Goal: Information Seeking & Learning: Learn about a topic

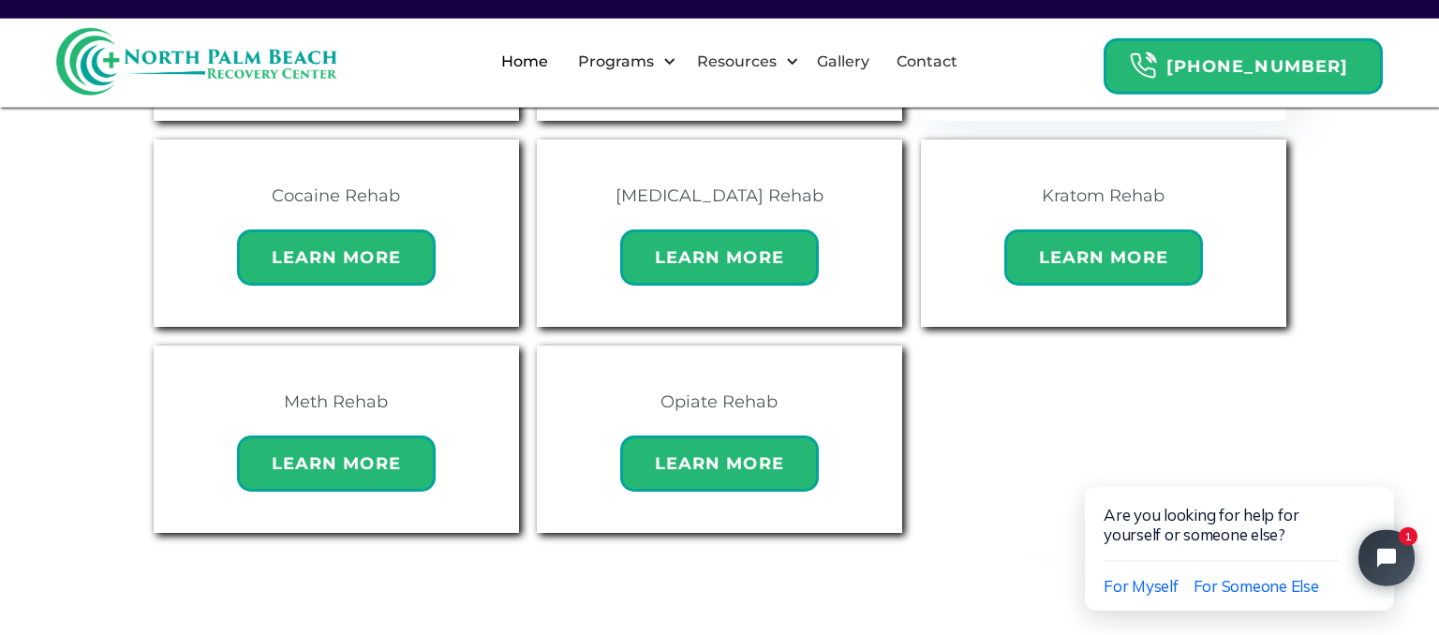
scroll to position [1476, 0]
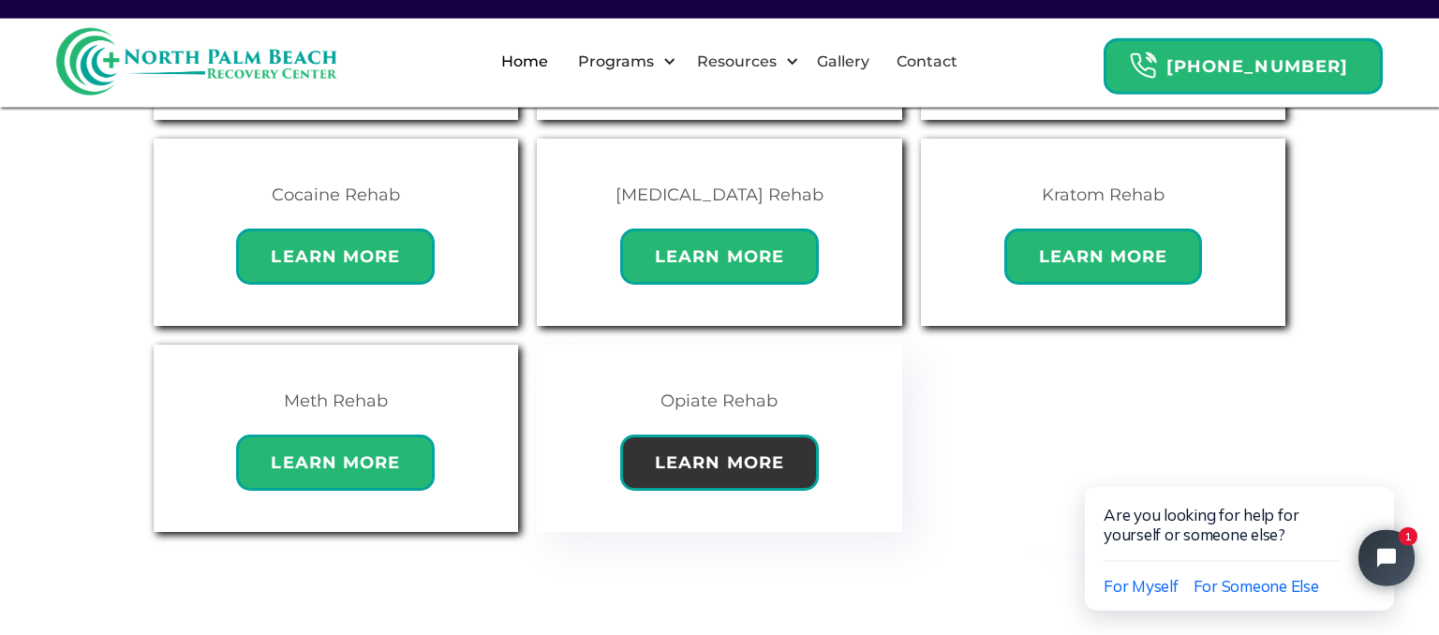
click at [682, 453] on strong "Learn More" at bounding box center [719, 463] width 129 height 21
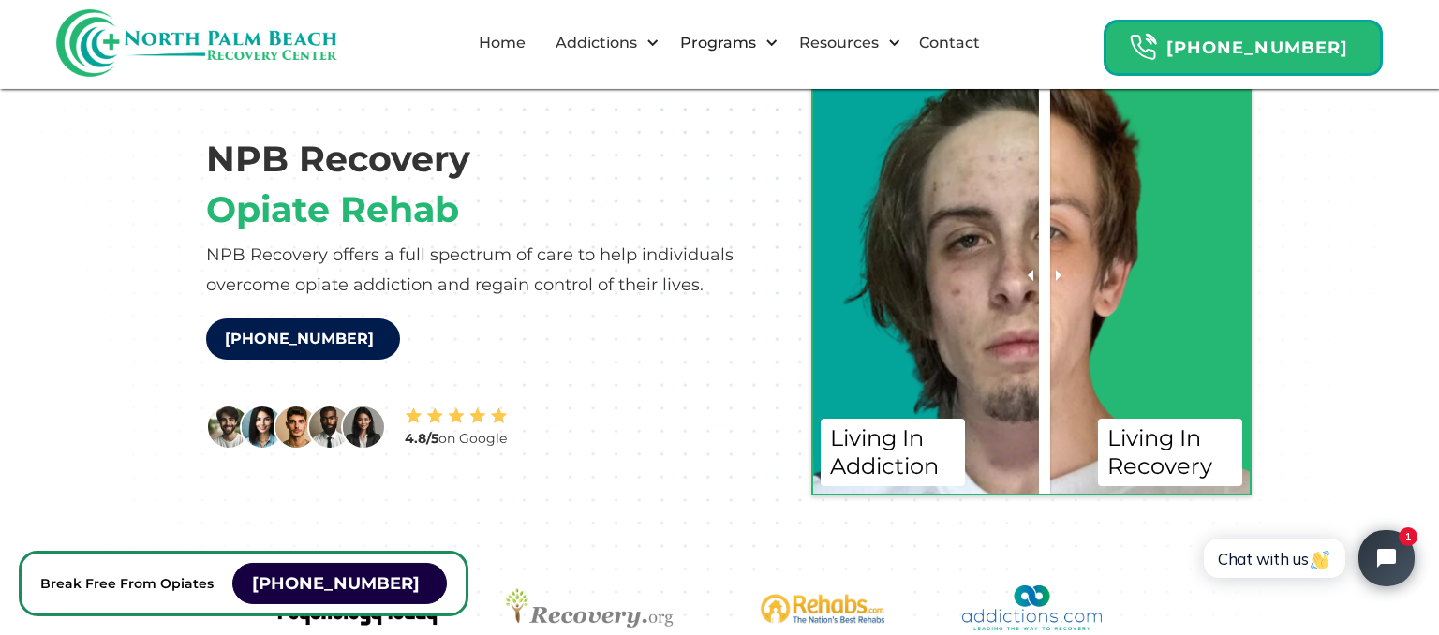
scroll to position [147, 0]
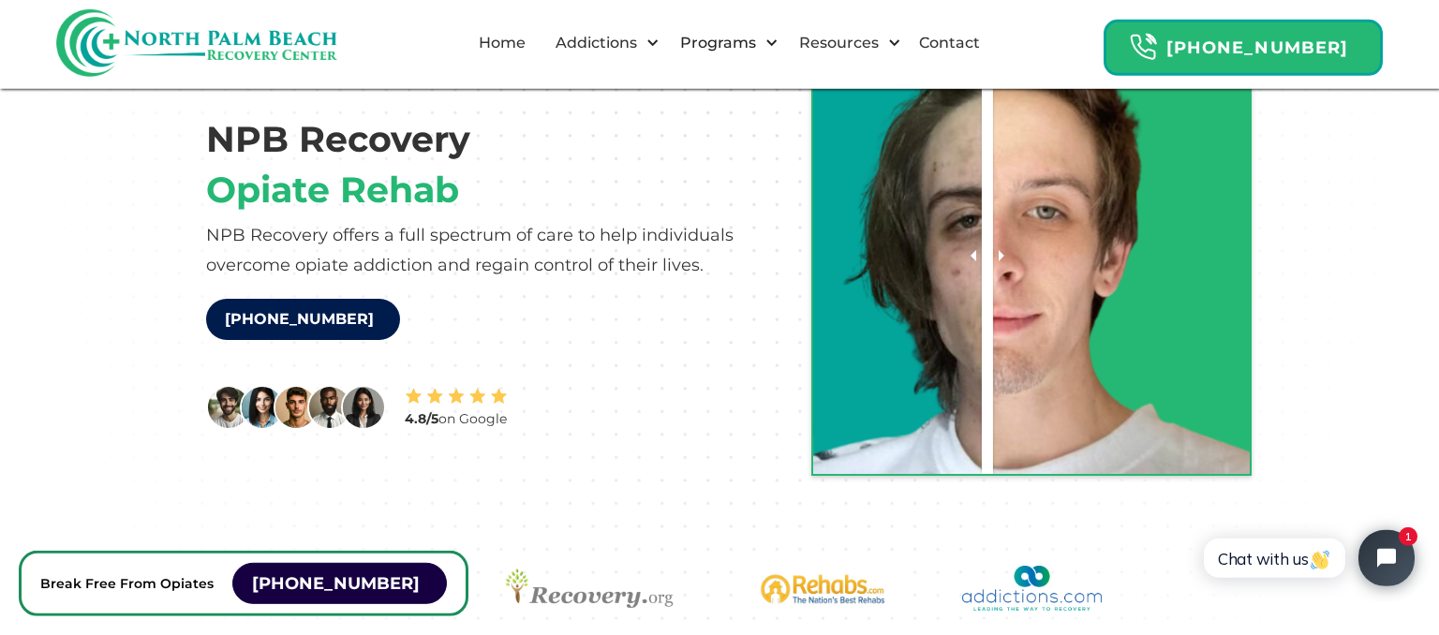
drag, startPoint x: 1047, startPoint y: 262, endPoint x: 1019, endPoint y: 348, distance: 89.8
click at [993, 348] on div at bounding box center [987, 255] width 11 height 437
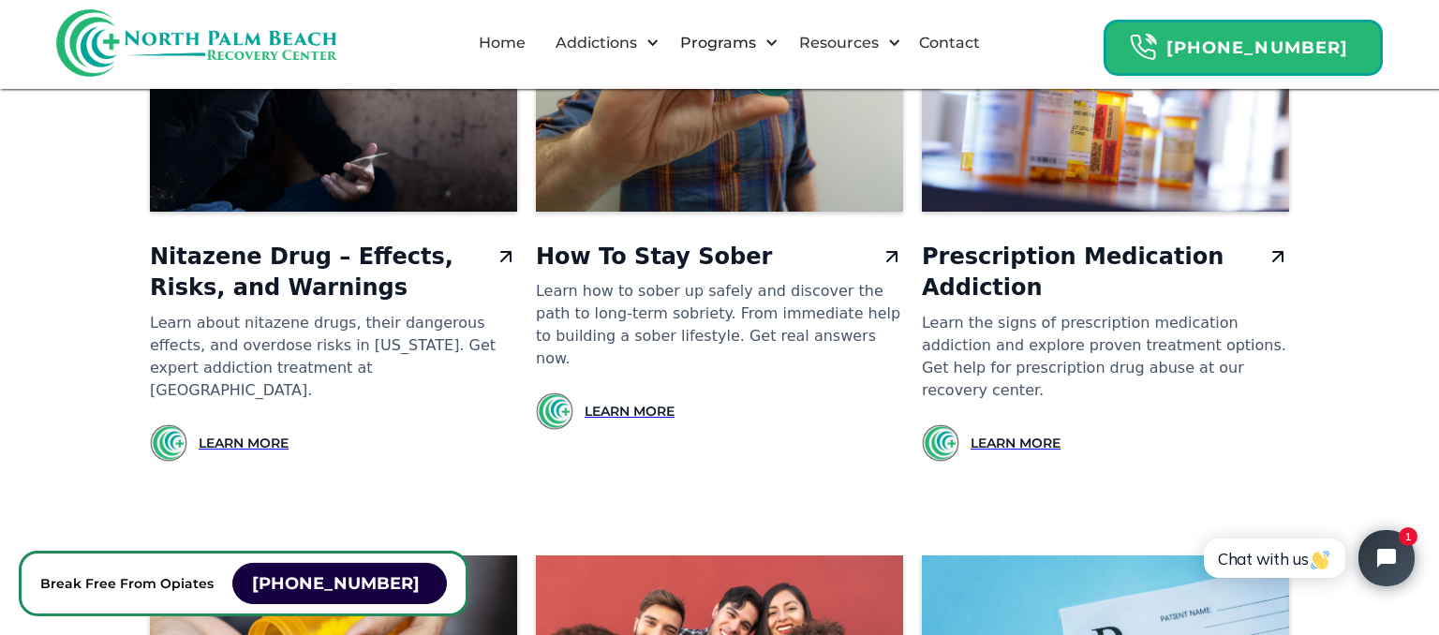
scroll to position [9891, 0]
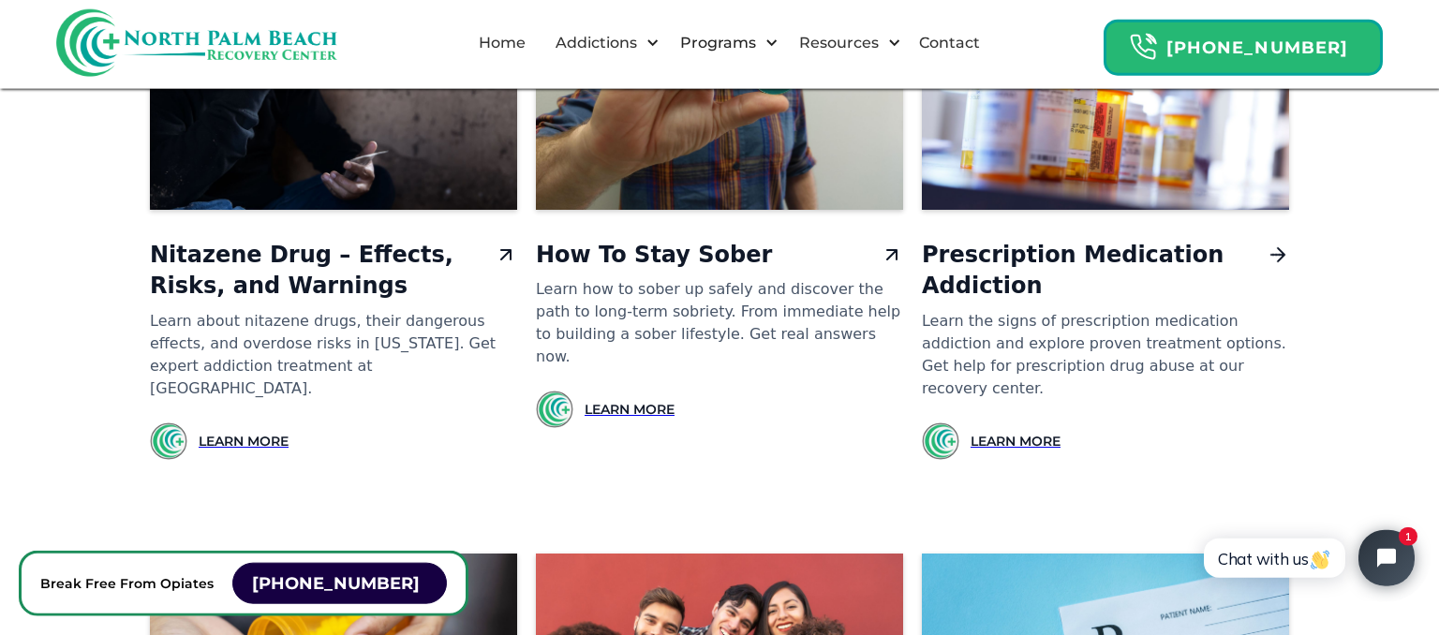
click at [1269, 239] on icon at bounding box center [1278, 255] width 32 height 32
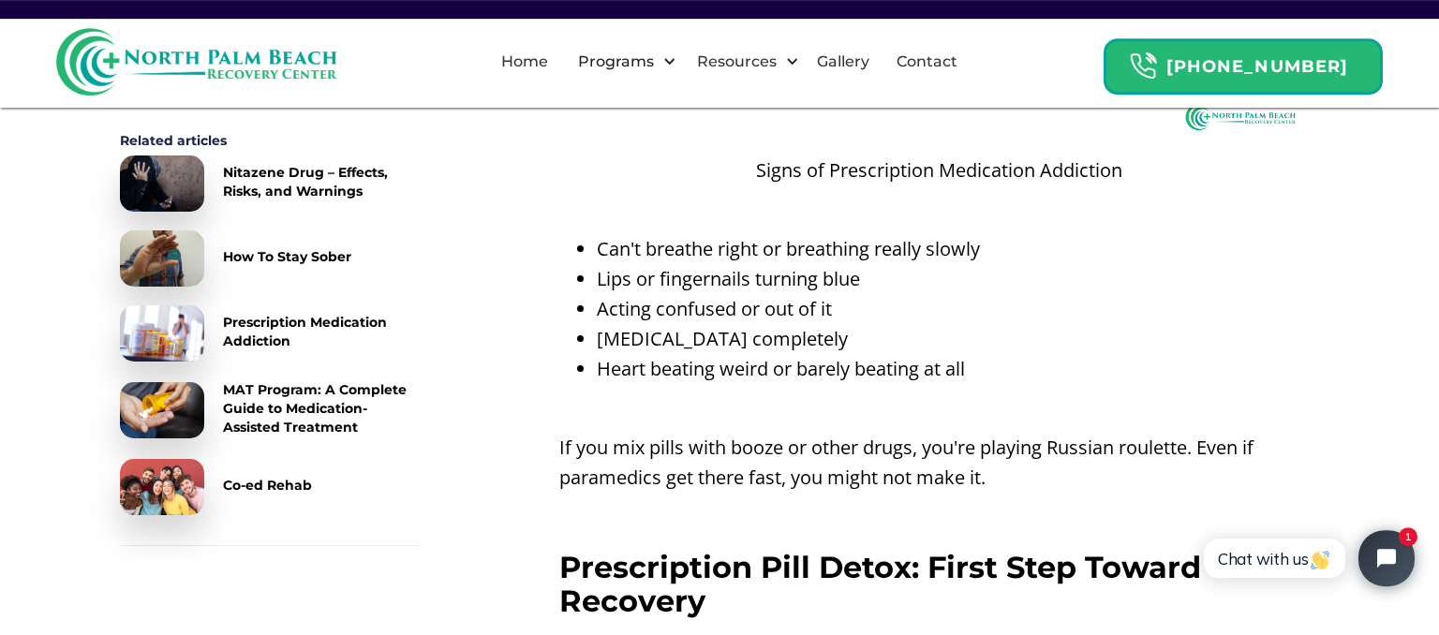
scroll to position [5611, 0]
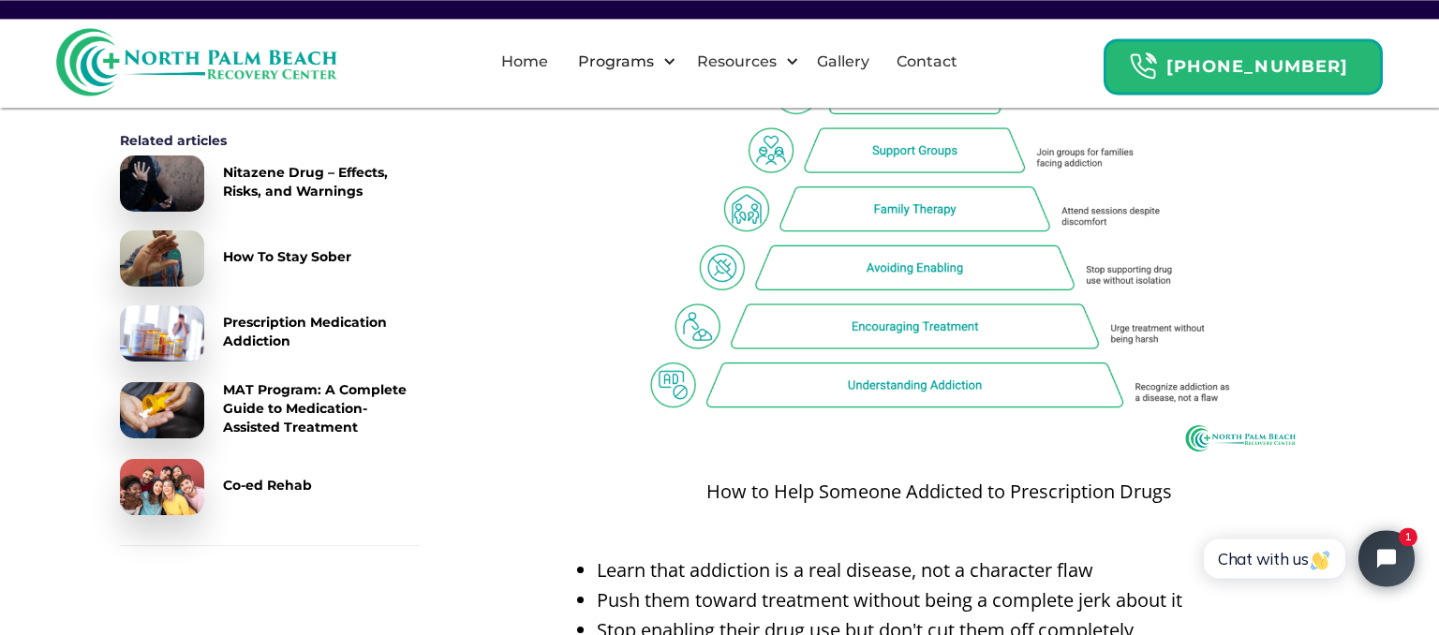
scroll to position [8164, 0]
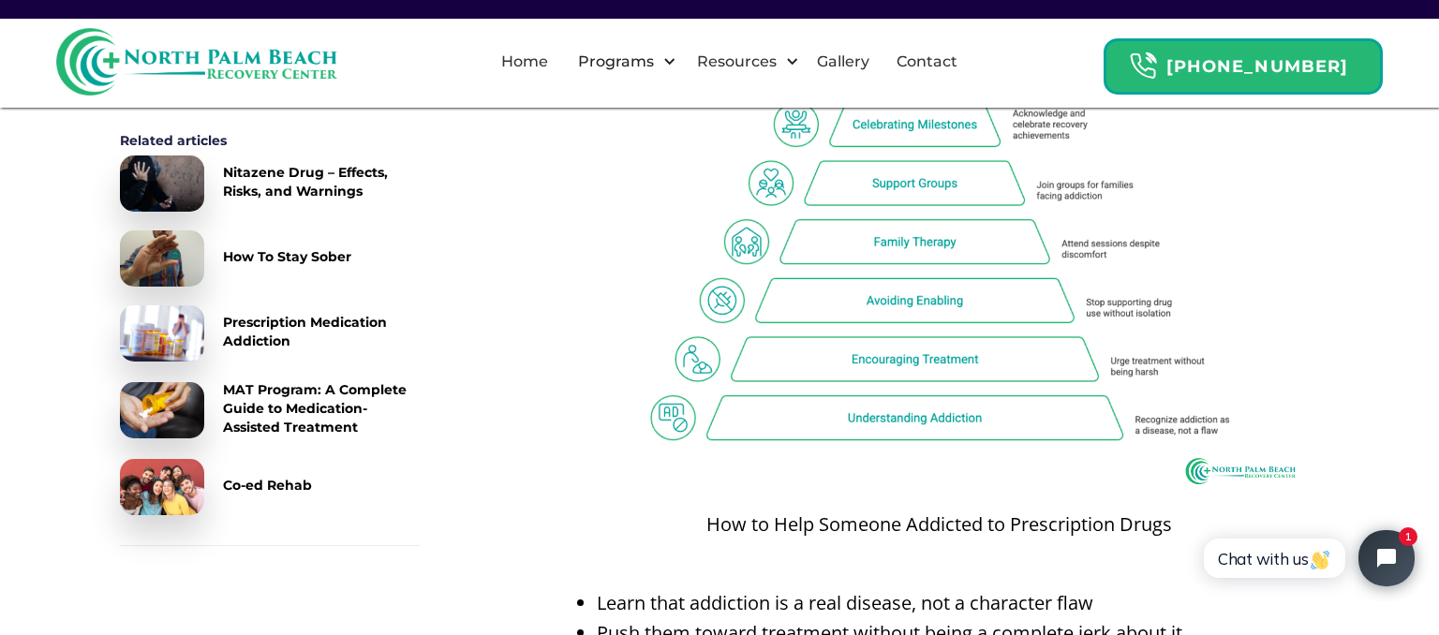
scroll to position [8017, 0]
